Goal: Submit feedback/report problem

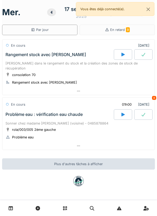
click at [132, 87] on div at bounding box center [78, 91] width 153 height 8
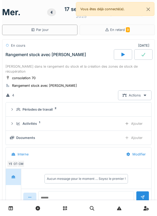
scroll to position [18, 0]
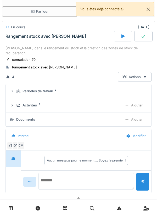
click at [104, 174] on textarea at bounding box center [87, 181] width 96 height 17
type textarea "*"
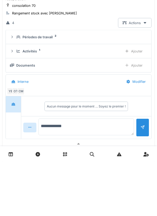
type textarea "**********"
click at [138, 174] on div at bounding box center [142, 179] width 13 height 13
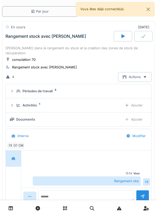
click at [143, 35] on icon at bounding box center [143, 36] width 5 height 4
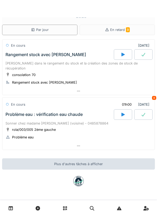
scroll to position [0, 0]
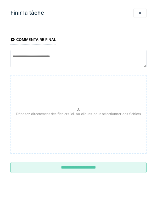
click at [118, 169] on input "**********" at bounding box center [78, 167] width 136 height 11
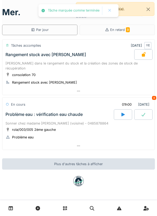
click at [140, 31] on div "En retard 9" at bounding box center [118, 30] width 76 height 10
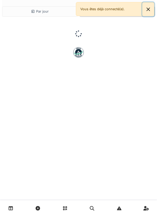
click at [151, 10] on button "Close" at bounding box center [149, 9] width 12 height 14
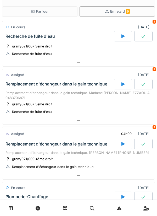
click at [67, 11] on div "Par jour" at bounding box center [40, 11] width 76 height 10
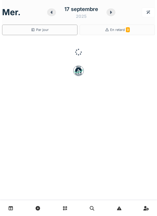
click at [111, 14] on icon at bounding box center [111, 12] width 5 height 4
